Goal: Task Accomplishment & Management: Manage account settings

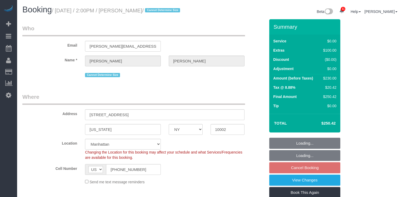
select select "NY"
select select "1"
select select "string:stripe-pm_1Rxs0i4VGloSiKo7M0XWTDqI"
select select "spot2"
select select "number:89"
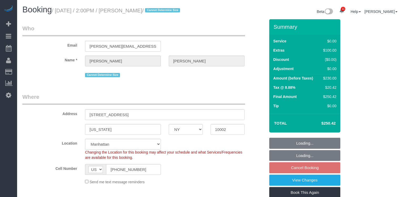
select select "number:90"
select select "number:15"
select select "number:5"
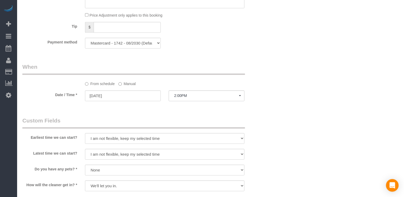
scroll to position [593, 0]
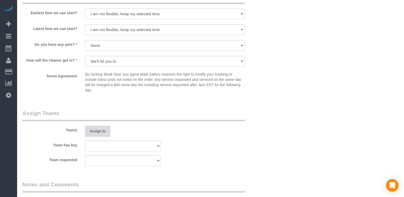
click at [98, 129] on button "Assign to" at bounding box center [97, 130] width 25 height 11
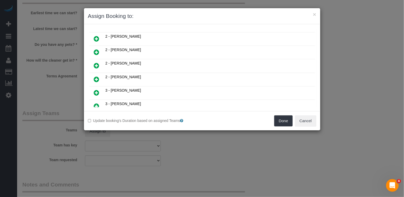
scroll to position [394, 0]
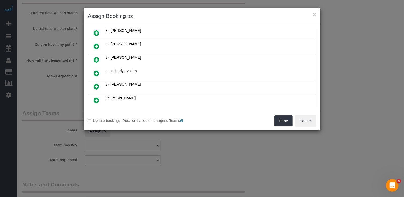
click at [99, 83] on icon at bounding box center [97, 86] width 6 height 6
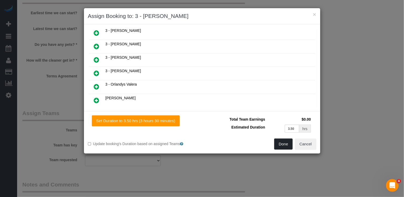
click at [288, 147] on button "Done" at bounding box center [283, 143] width 18 height 11
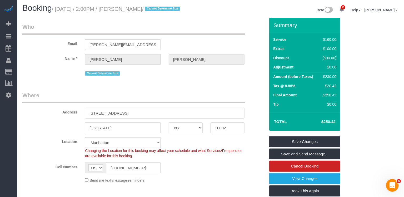
scroll to position [0, 0]
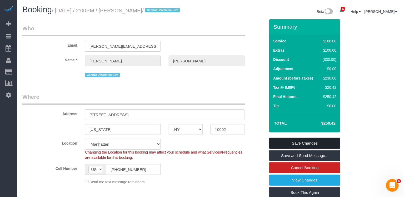
click at [290, 143] on link "Save Changes" at bounding box center [304, 143] width 71 height 11
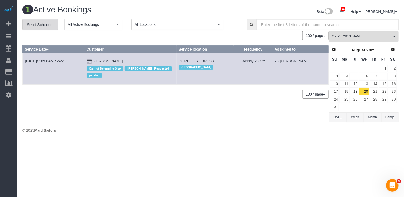
click at [45, 24] on link "Send Schedule" at bounding box center [40, 24] width 36 height 11
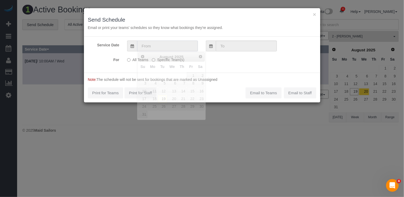
click at [163, 44] on input "text" at bounding box center [167, 46] width 61 height 11
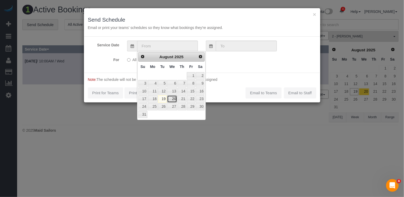
click at [172, 99] on link "20" at bounding box center [172, 98] width 10 height 7
type input "08/20/2025"
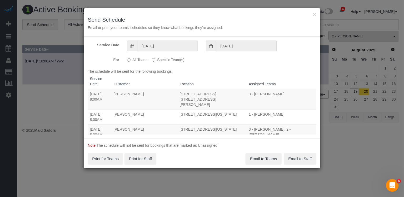
click at [170, 59] on label "Specific Team(s)" at bounding box center [168, 58] width 32 height 7
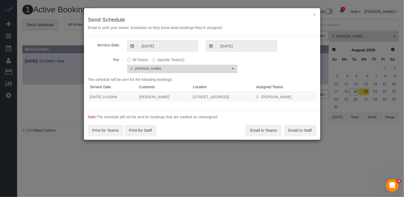
click at [163, 69] on span "2 - [PERSON_NAME]" at bounding box center [180, 69] width 100 height 4
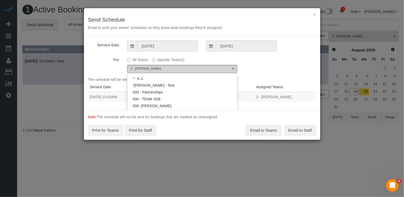
scroll to position [381, 0]
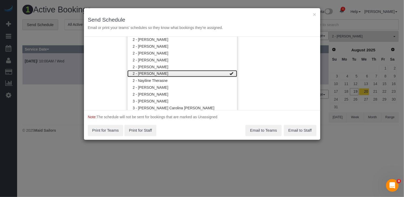
click at [160, 72] on link "2 - [PERSON_NAME]" at bounding box center [182, 73] width 110 height 7
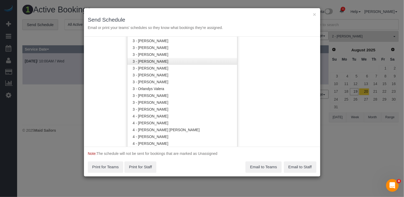
scroll to position [492, 0]
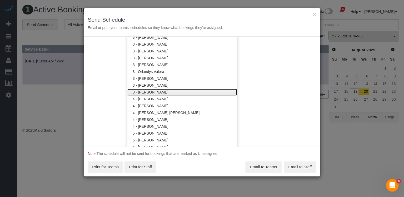
click at [157, 89] on link "3 - [PERSON_NAME]" at bounding box center [182, 92] width 110 height 7
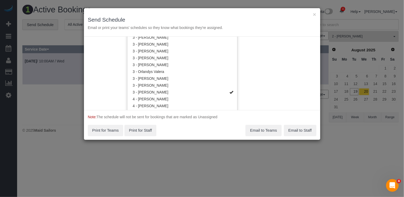
click at [245, 83] on div "Service Date 08/20/2025 08/20/2025 For All Teams Specific Team(s) 3 - Yenis Men…" at bounding box center [202, 73] width 236 height 73
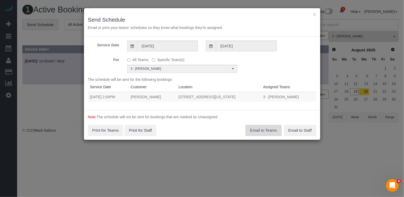
click at [259, 132] on button "Email to Teams" at bounding box center [263, 130] width 36 height 11
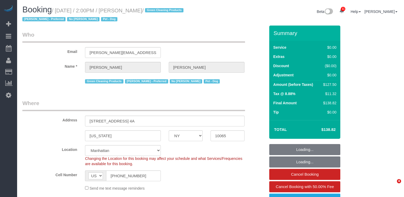
select select "NY"
select select "spot1"
select select "number:89"
select select "number:90"
select select "number:13"
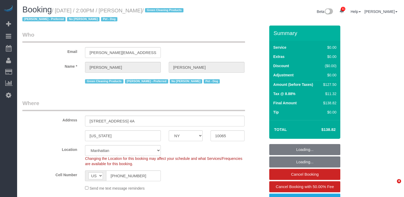
select select "number:7"
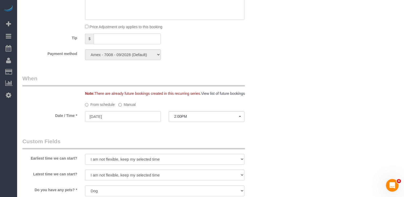
scroll to position [658, 0]
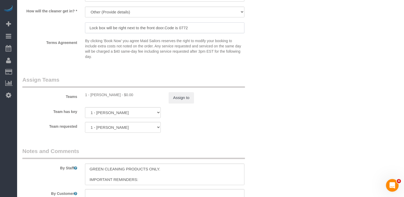
drag, startPoint x: 192, startPoint y: 28, endPoint x: 87, endPoint y: 27, distance: 105.2
click at [87, 27] on input "Lock box will be right next to the front door.Code is 0772" at bounding box center [164, 27] width 159 height 11
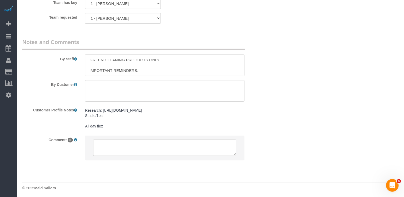
scroll to position [648, 0]
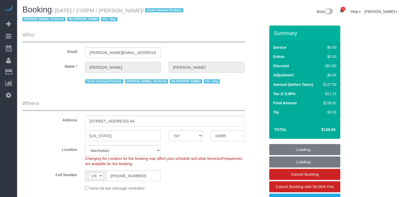
select select "NY"
select select "spot1"
select select "number:89"
select select "number:90"
select select "number:13"
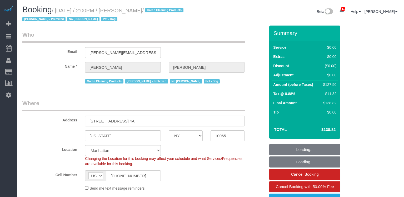
select select "number:7"
